Goal: Information Seeking & Learning: Learn about a topic

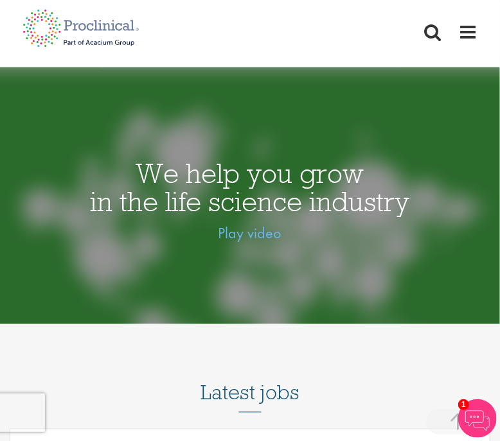
scroll to position [801, 0]
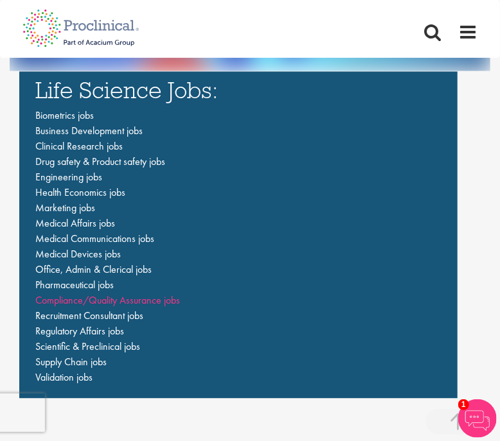
scroll to position [2270, 0]
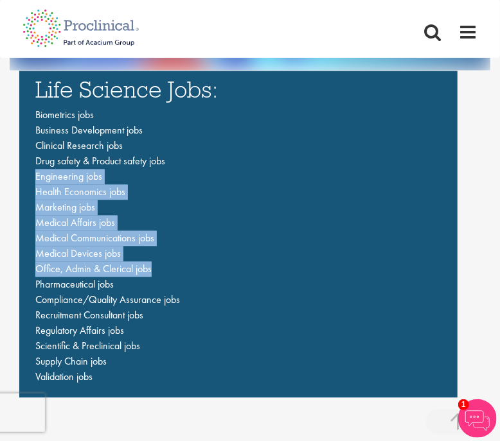
drag, startPoint x: 302, startPoint y: 162, endPoint x: 312, endPoint y: 275, distance: 113.6
click at [312, 275] on ul "Biometrics jobs Business Development jobs Clinical Research jobs Drug safety & …" at bounding box center [238, 246] width 406 height 278
copy ul "Engineering jobs Health Economics jobs Marketing jobs Medical Affairs jobs Medi…"
click at [276, 206] on li "Marketing jobs" at bounding box center [238, 207] width 406 height 15
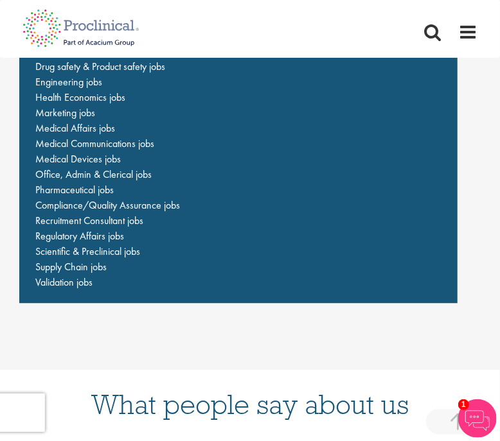
scroll to position [2392, 0]
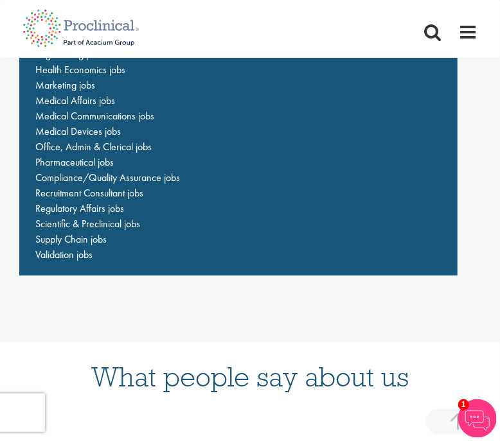
click at [277, 226] on li "Scientific & Preclinical jobs" at bounding box center [238, 224] width 406 height 15
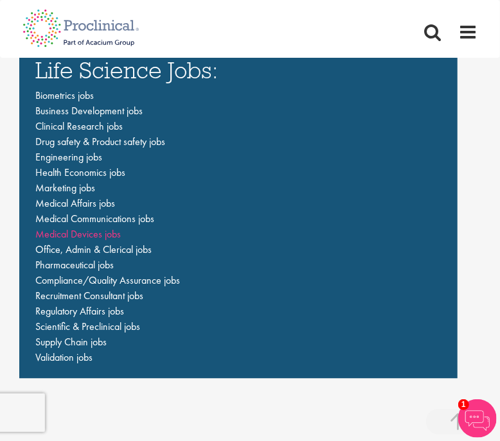
scroll to position [2288, 0]
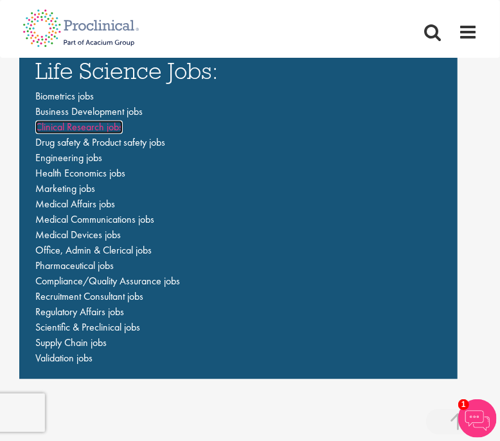
click at [103, 126] on span "Clinical Research jobs" at bounding box center [78, 126] width 87 height 13
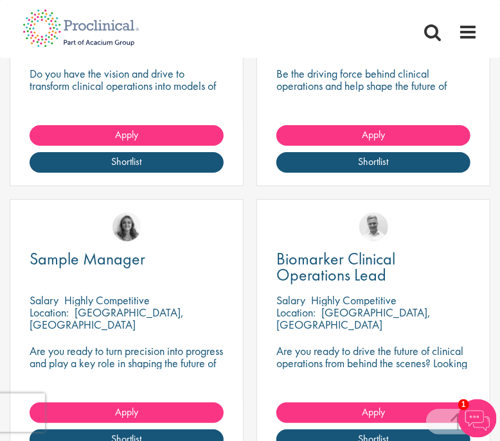
scroll to position [1426, 0]
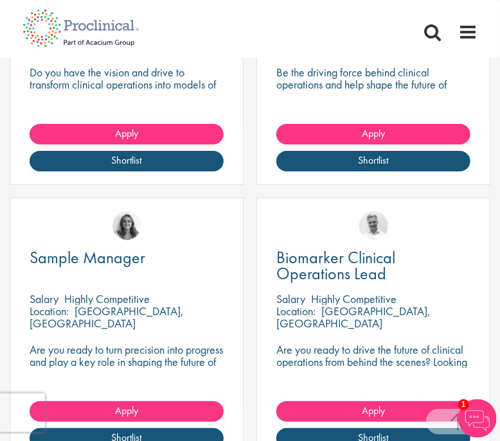
click at [232, 235] on div "Sample Manager [GEOGRAPHIC_DATA] Highly Competitive Location: [GEOGRAPHIC_DATA]…" at bounding box center [127, 330] width 234 height 265
drag, startPoint x: 271, startPoint y: 226, endPoint x: 299, endPoint y: 226, distance: 27.6
click at [300, 226] on div "[PERSON_NAME]" at bounding box center [373, 221] width 233 height 44
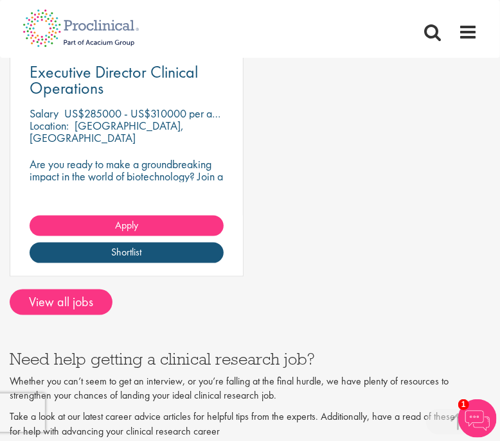
scroll to position [1903, 0]
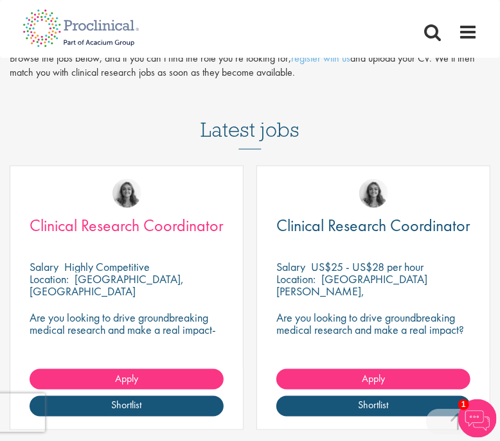
scroll to position [0, 0]
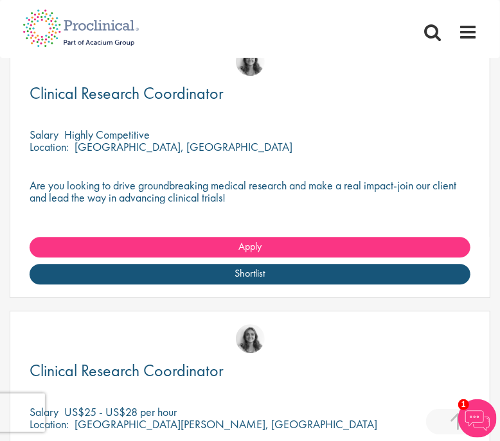
scroll to position [1143, 0]
